Goal: Navigation & Orientation: Find specific page/section

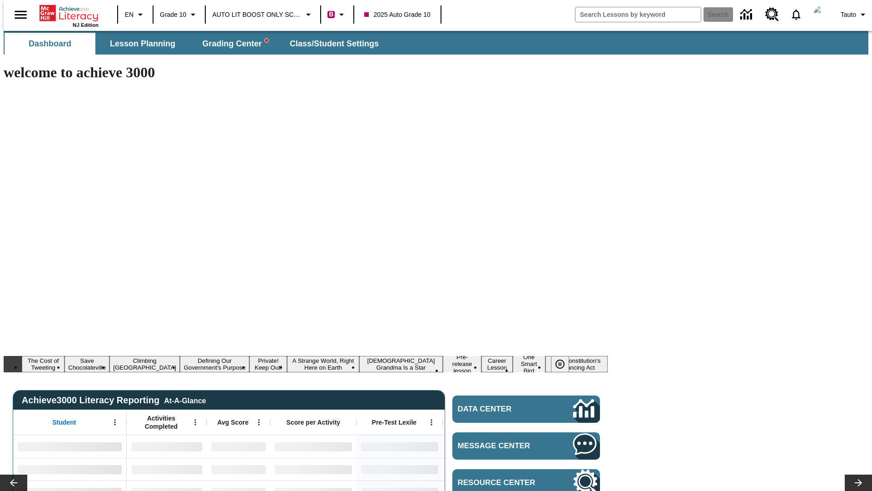
type input "-1"
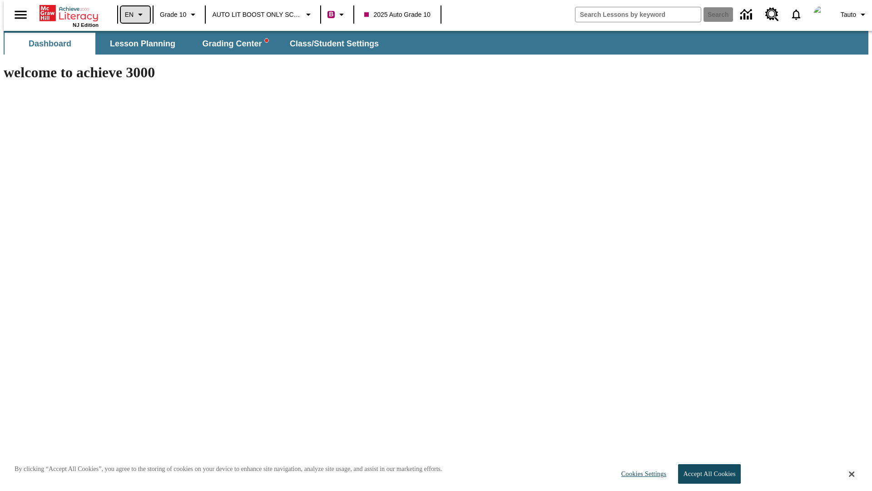
click at [135, 15] on icon "Language: EN, Select a language" at bounding box center [140, 14] width 11 height 11
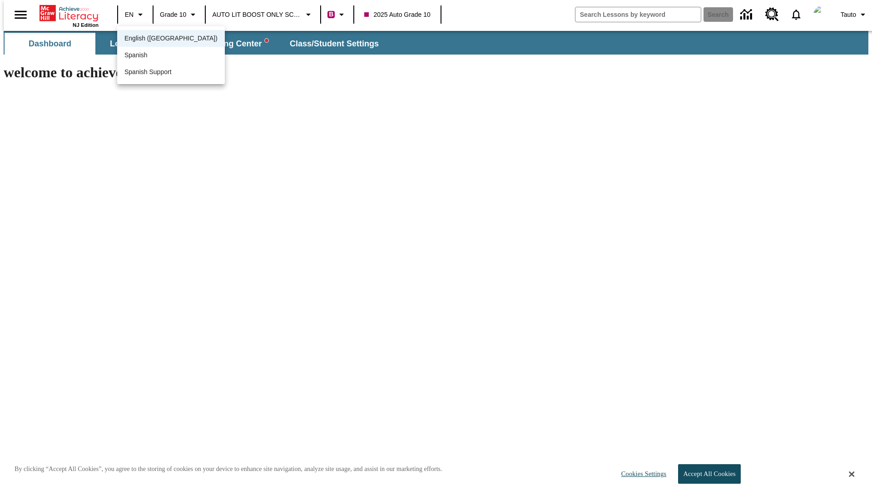
click at [151, 39] on span "English (US)" at bounding box center [170, 39] width 93 height 10
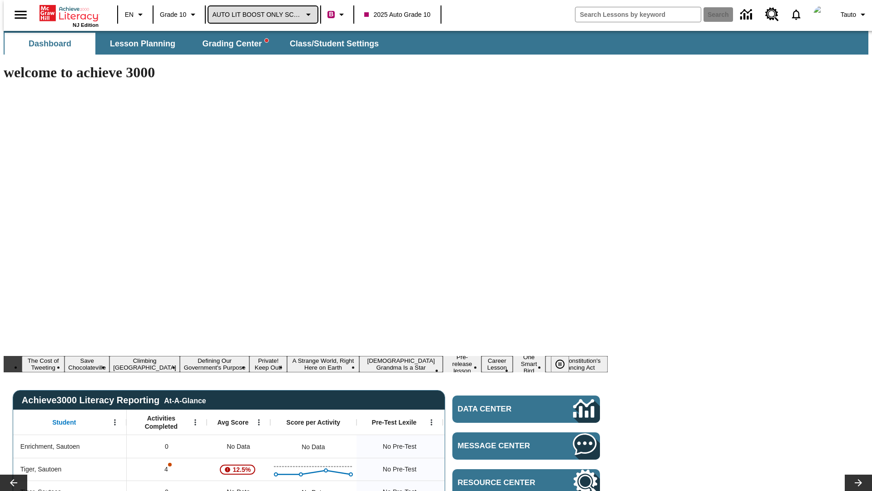
click at [261, 15] on span "AUTO LIT BOOST ONLY SCHOOL" at bounding box center [256, 15] width 89 height 10
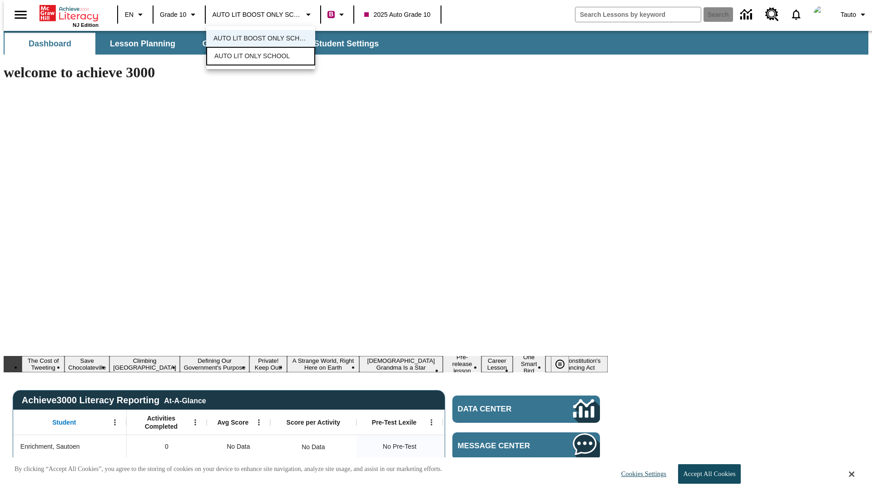
click at [250, 57] on span "AUTO LIT ONLY SCHOOL" at bounding box center [251, 56] width 75 height 10
